Goal: Information Seeking & Learning: Learn about a topic

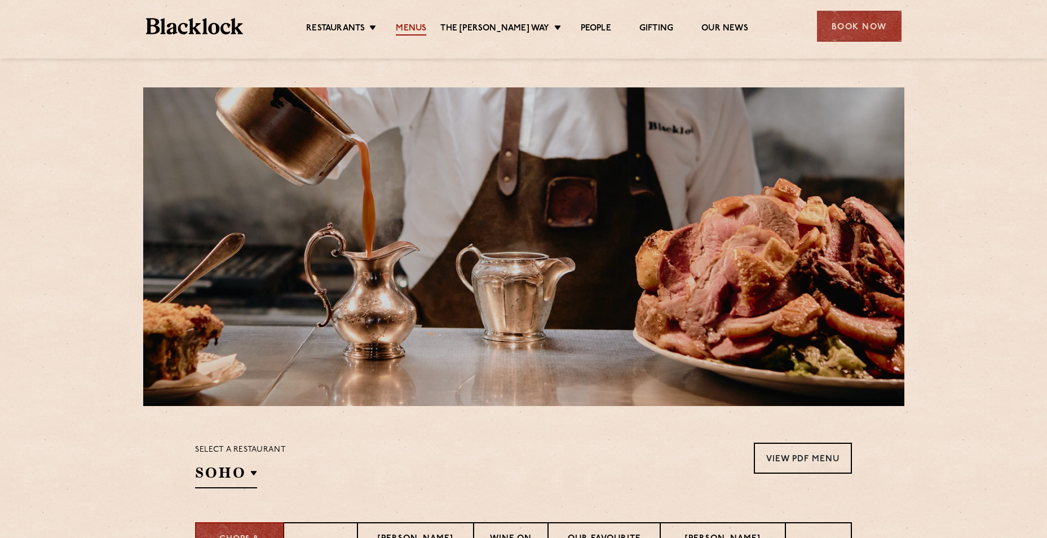
click at [421, 29] on link "Menus" at bounding box center [411, 29] width 30 height 12
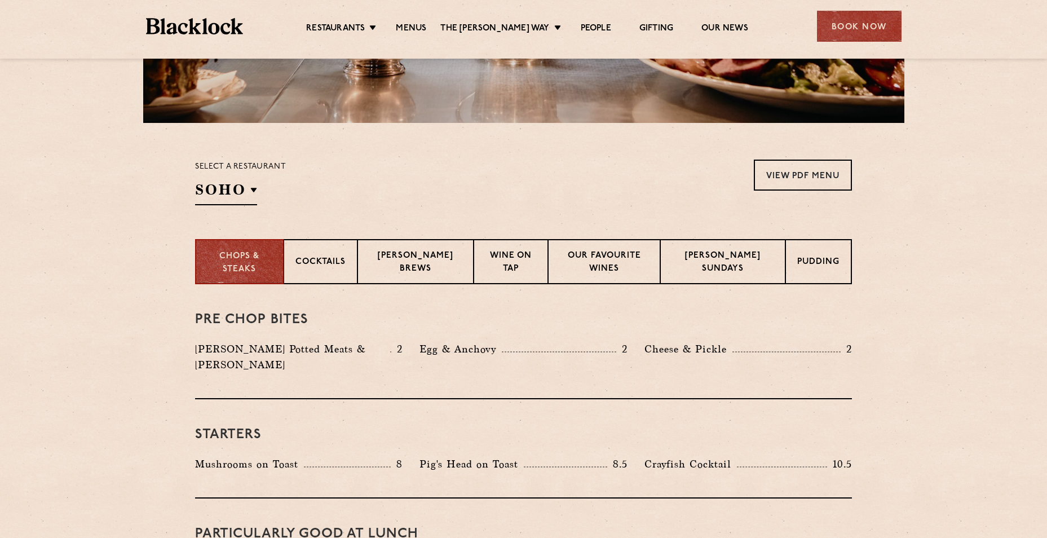
scroll to position [282, 0]
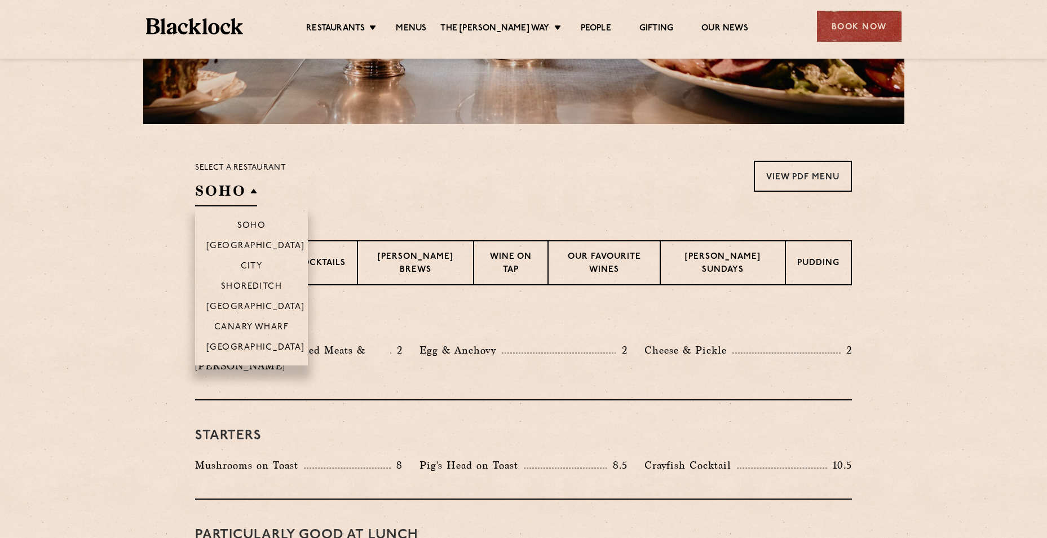
click at [251, 198] on h2 "SOHO" at bounding box center [226, 193] width 62 height 25
click at [258, 260] on li "City" at bounding box center [251, 265] width 113 height 20
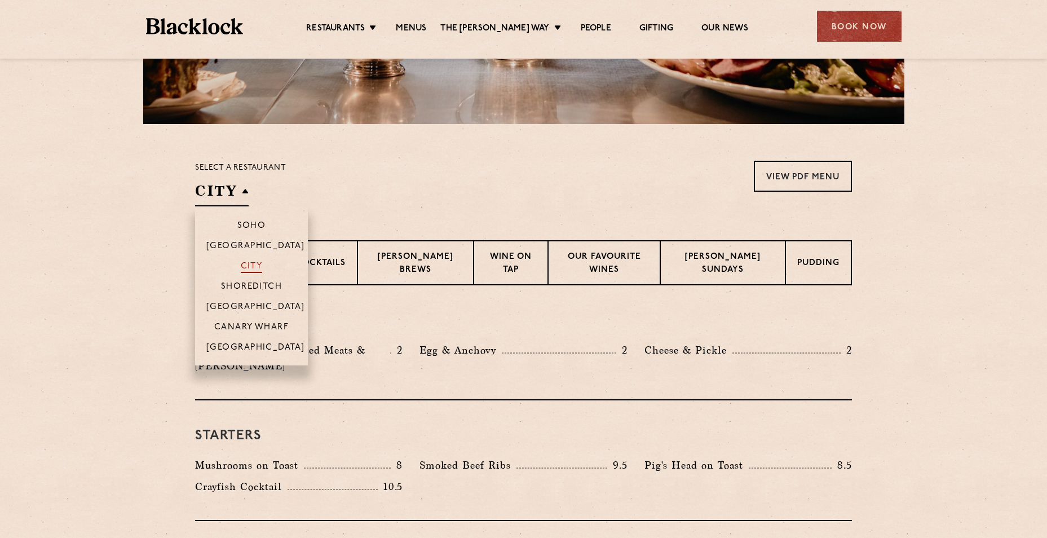
click at [259, 266] on p "City" at bounding box center [252, 267] width 22 height 11
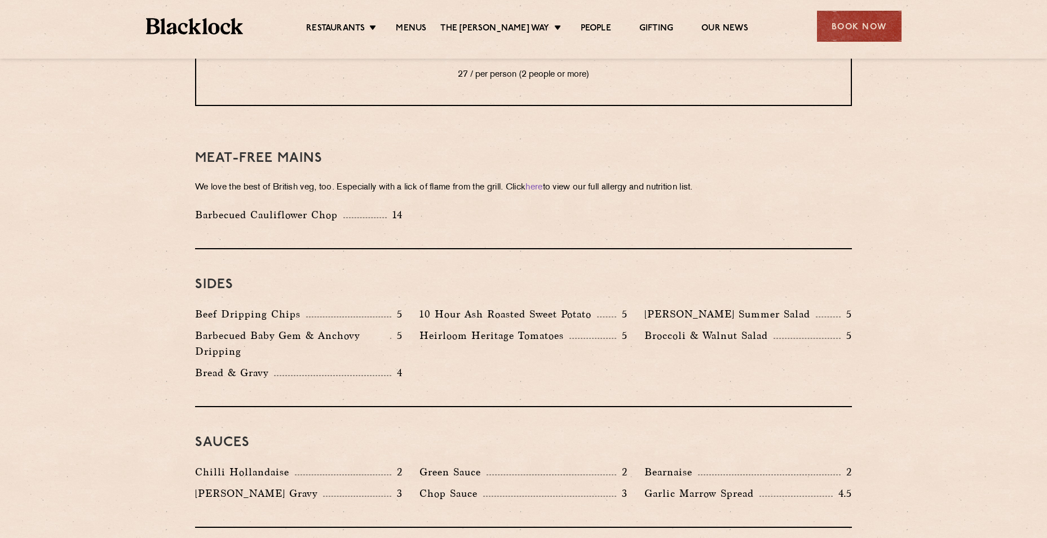
scroll to position [1633, 0]
